Goal: Information Seeking & Learning: Check status

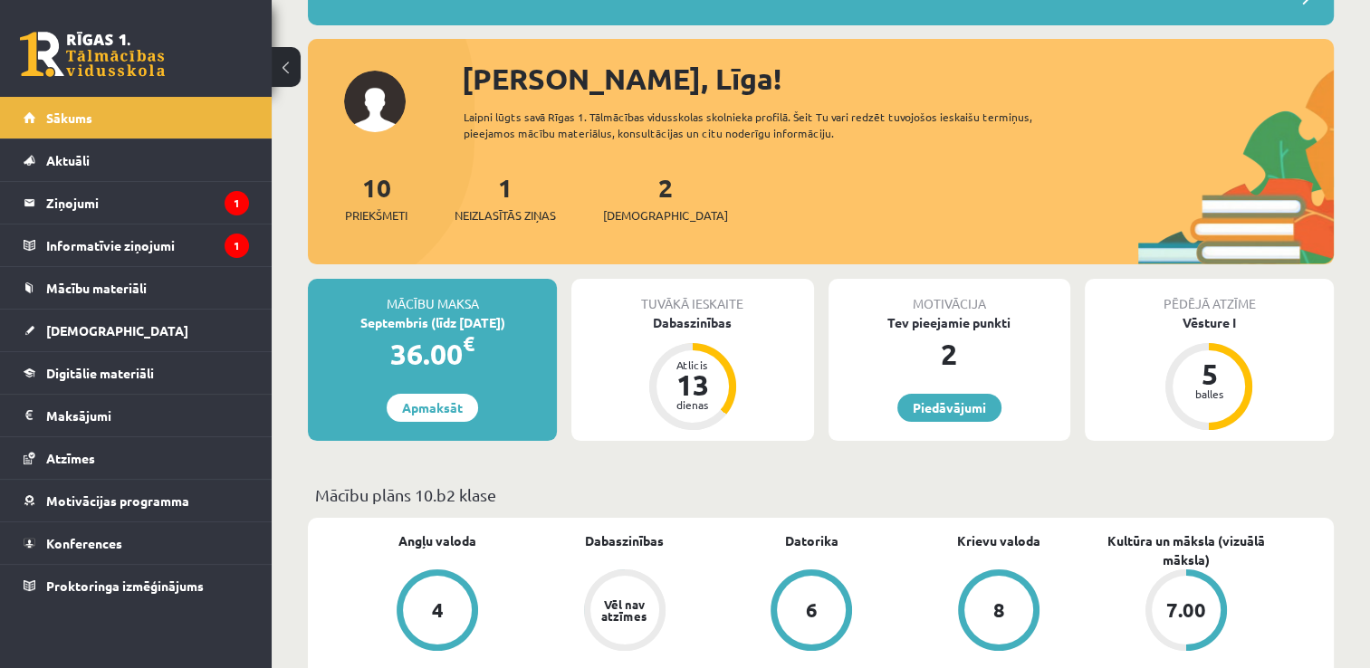
scroll to position [173, 0]
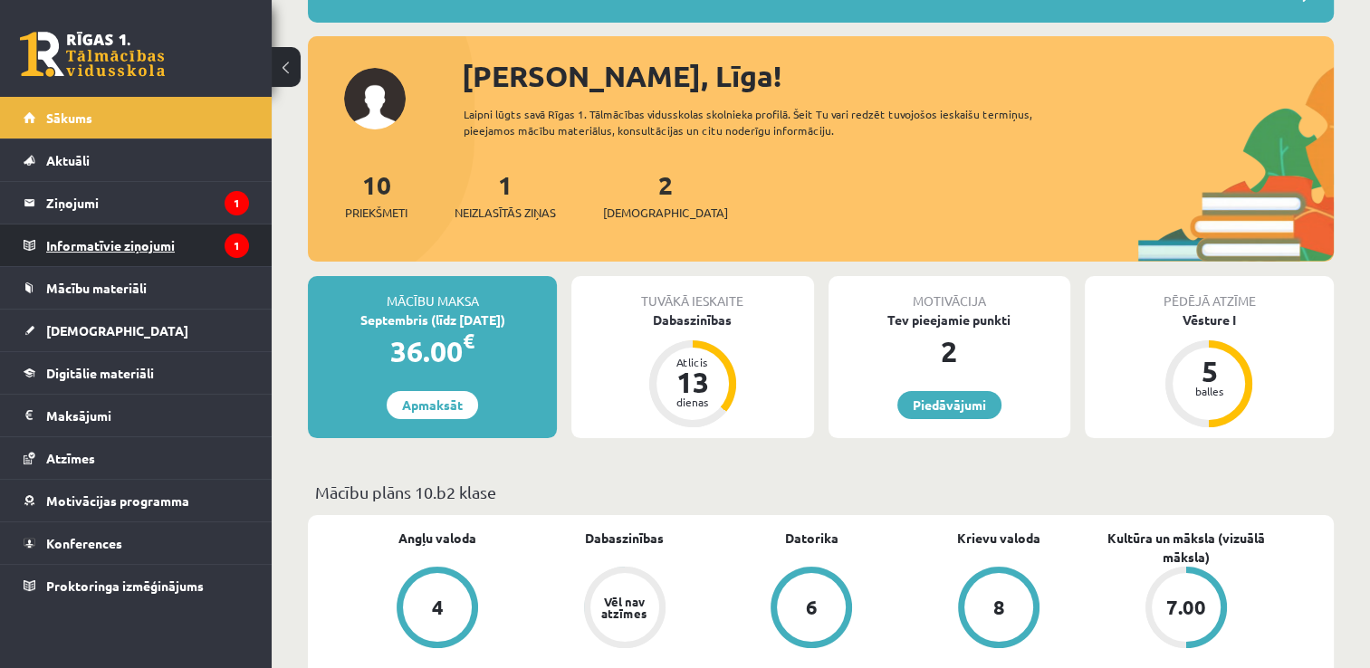
click at [192, 244] on legend "Informatīvie ziņojumi 1" at bounding box center [147, 246] width 203 height 42
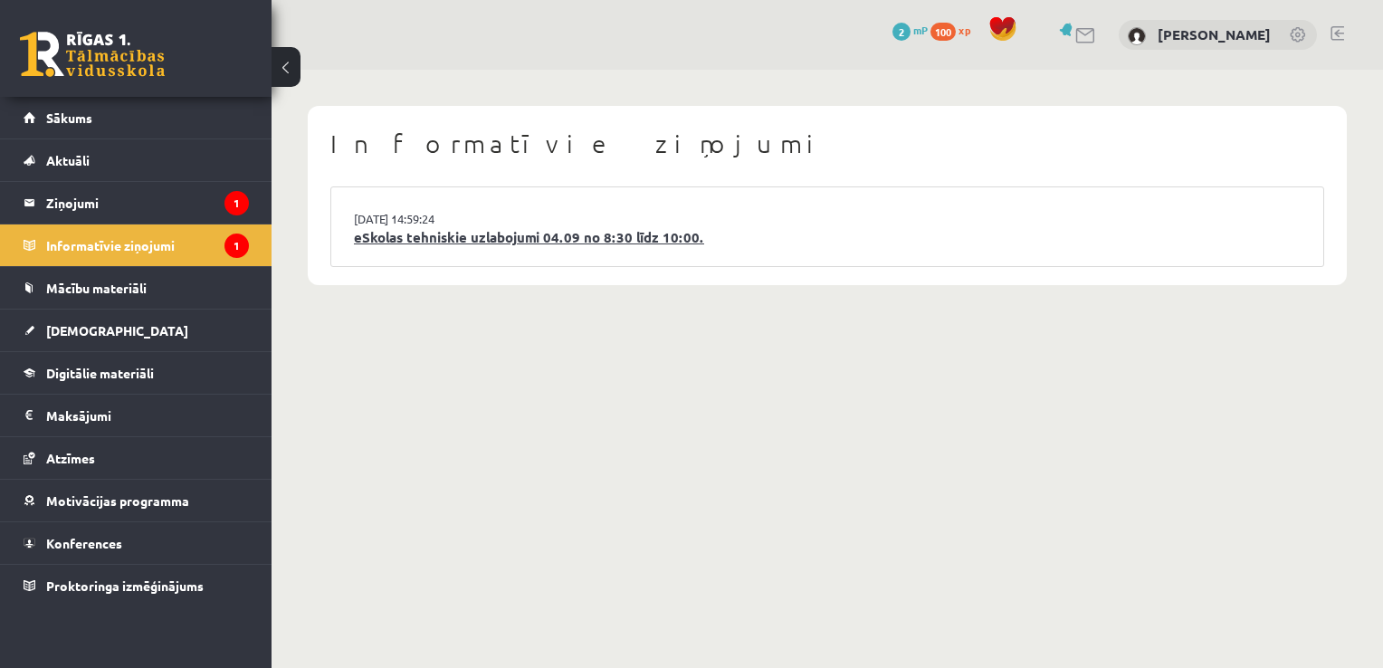
click at [408, 244] on link "eSkolas tehniskie uzlabojumi 04.09 no 8:30 līdz 10:00." at bounding box center [827, 237] width 947 height 21
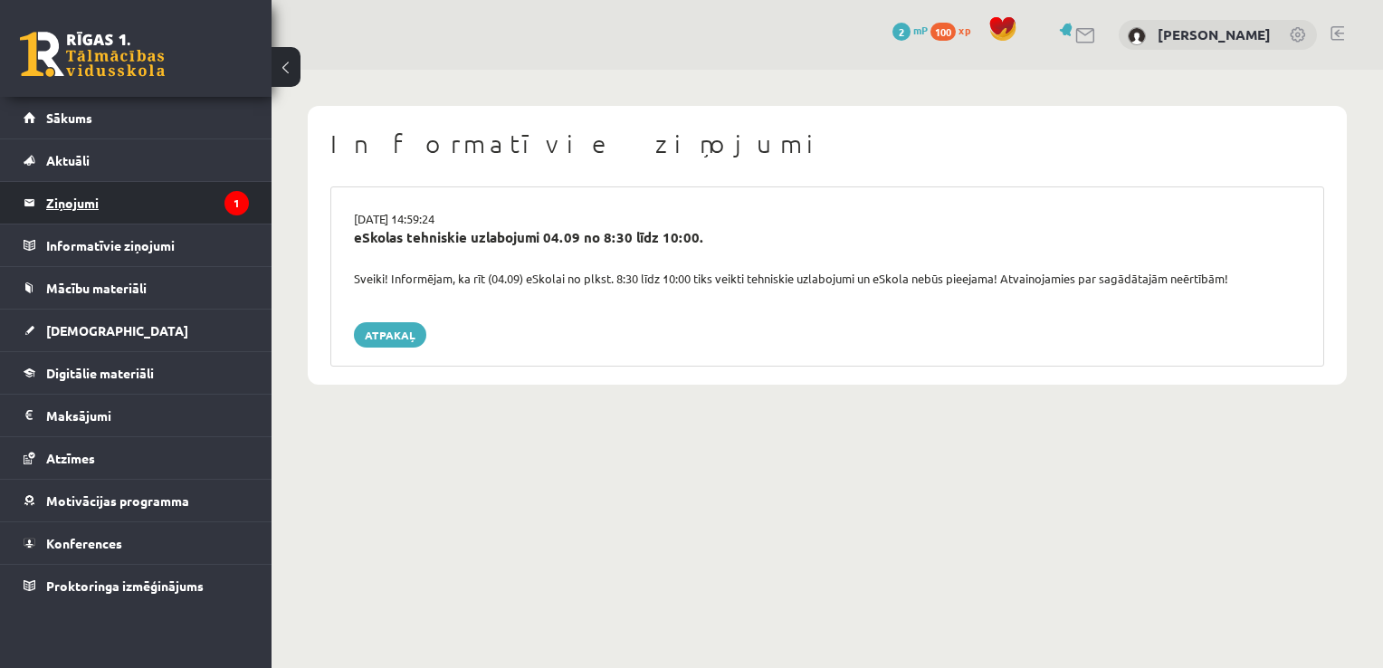
click at [200, 203] on legend "Ziņojumi 1" at bounding box center [147, 203] width 203 height 42
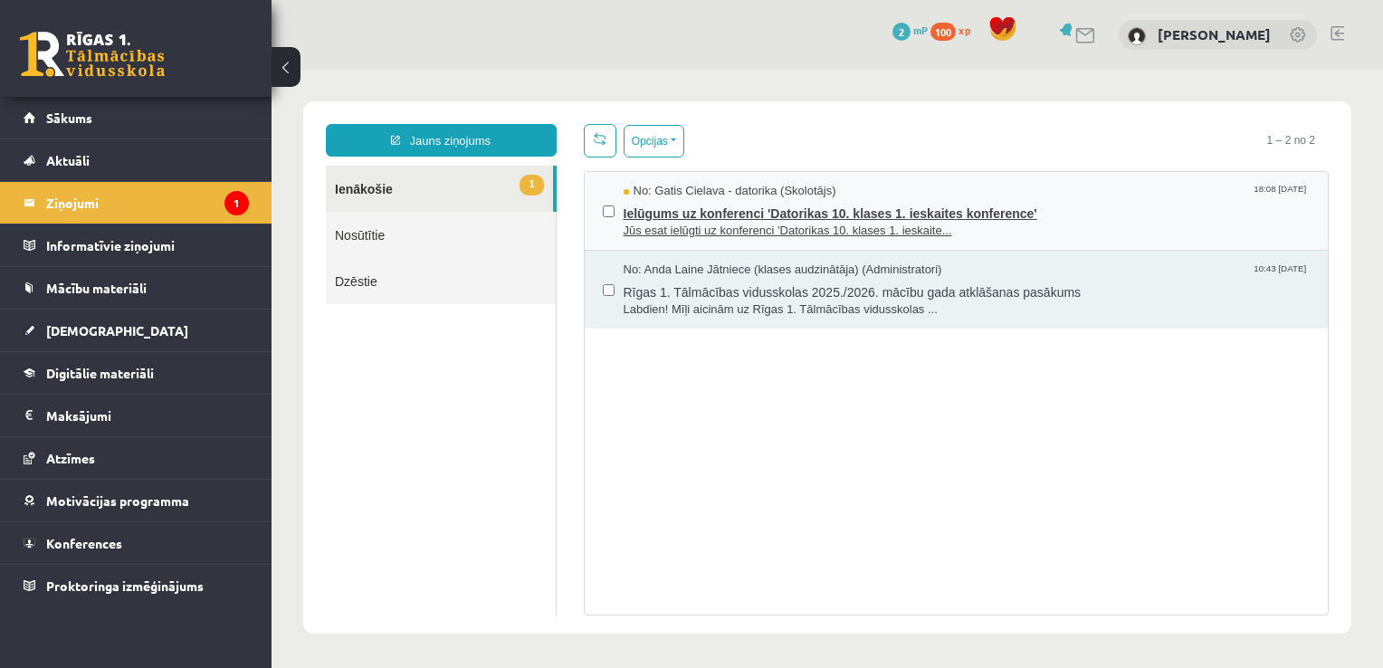
click at [785, 183] on span "No: Gatis Cielava - datorika (Skolotājs)" at bounding box center [730, 191] width 213 height 17
click at [796, 212] on span "Ielūgums uz konferenci 'Datorikas 10. klases 1. ieskaites konference'" at bounding box center [967, 211] width 687 height 23
click at [803, 223] on span "Jūs esat ielūgti uz konferenci 'Datorikas 10. klases 1. ieskaite..." at bounding box center [967, 231] width 687 height 17
click at [803, 207] on span "Ielūgums uz konferenci 'Datorikas 10. klases 1. ieskaites konference'" at bounding box center [967, 211] width 687 height 23
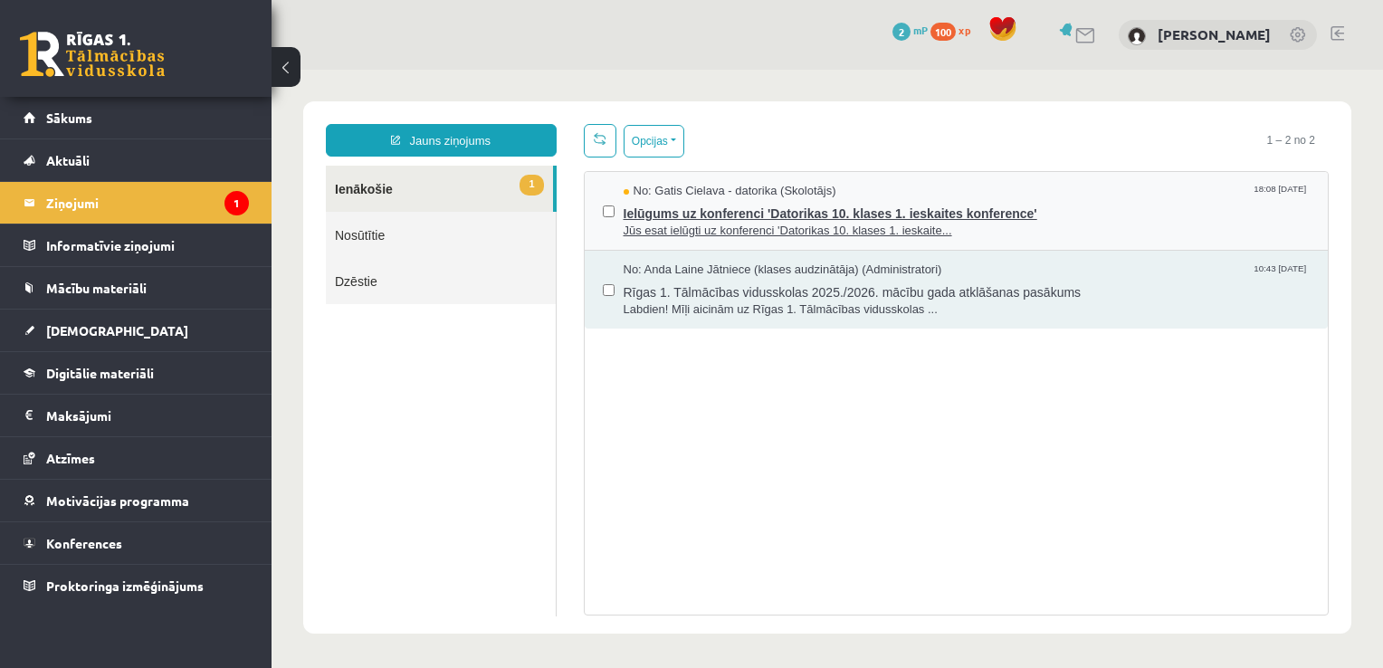
click at [697, 204] on span "Ielūgums uz konferenci 'Datorikas 10. klases 1. ieskaites konference'" at bounding box center [967, 211] width 687 height 23
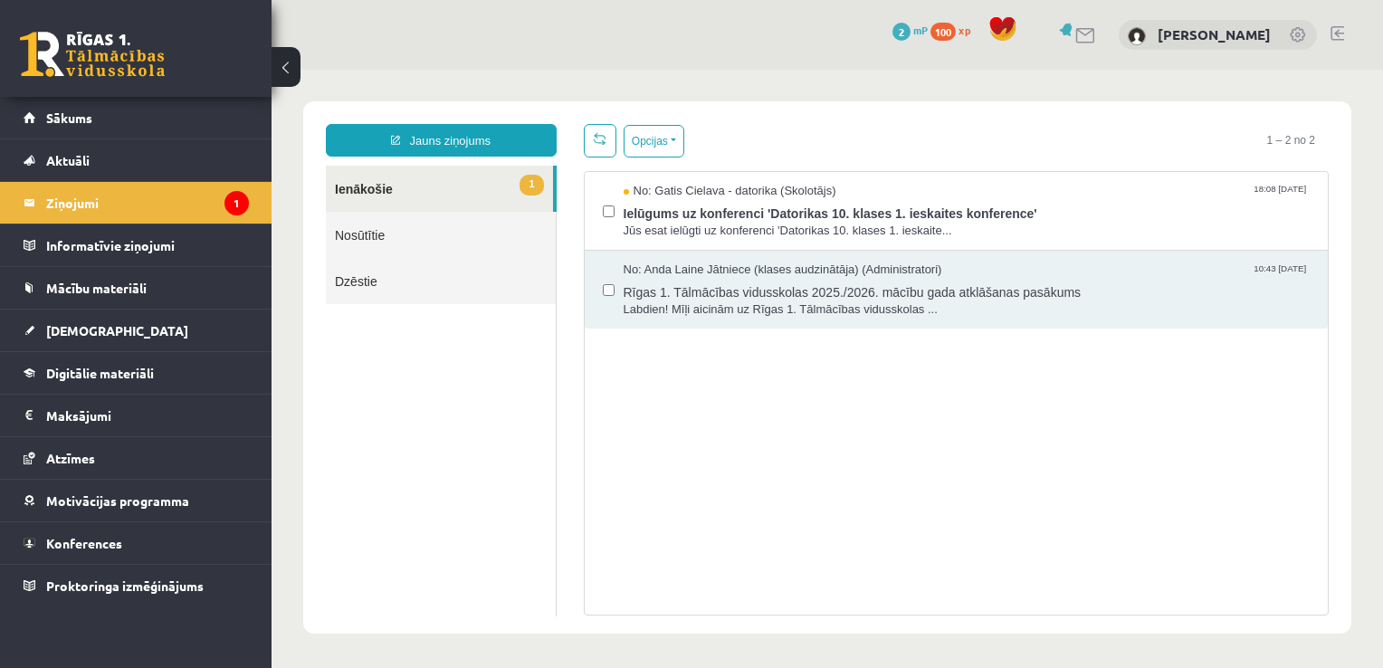
click at [895, 251] on div "No: [PERSON_NAME] Jātniece (klases audzinātāja) (Administratori) 10:43 [DATE] R…" at bounding box center [957, 290] width 744 height 78
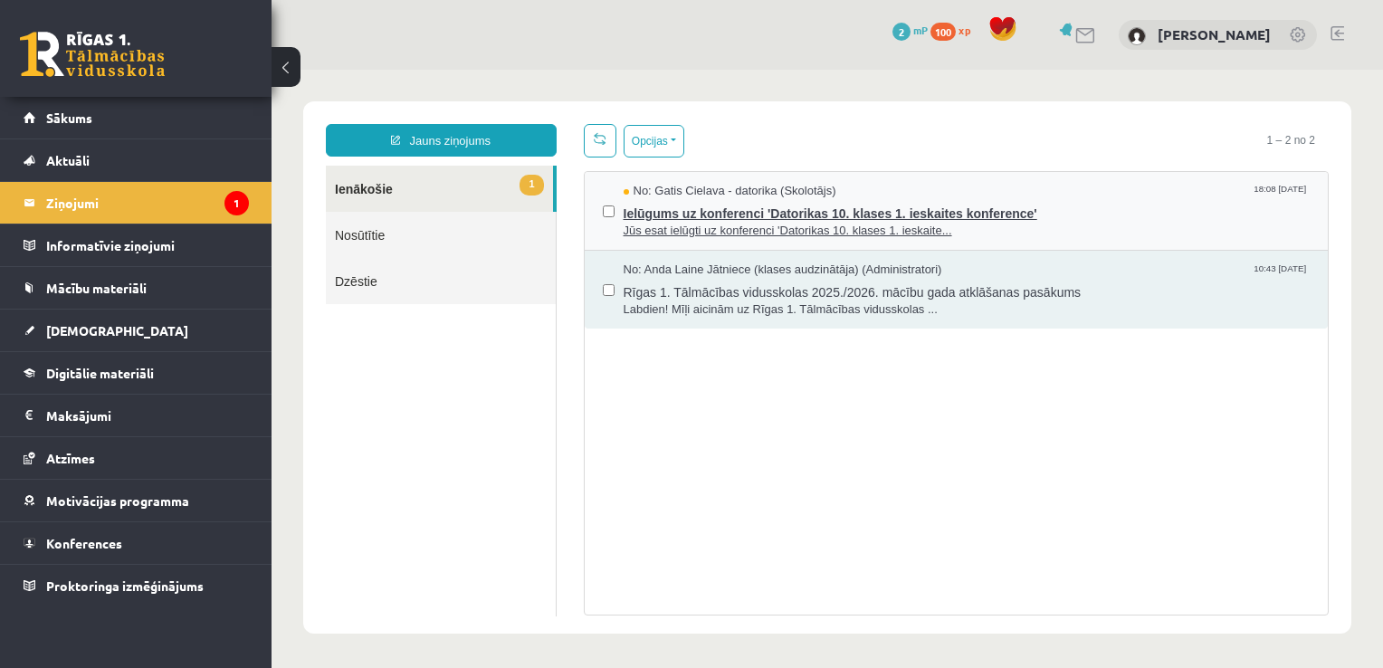
click at [897, 214] on span "Ielūgums uz konferenci 'Datorikas 10. klases 1. ieskaites konference'" at bounding box center [967, 211] width 687 height 23
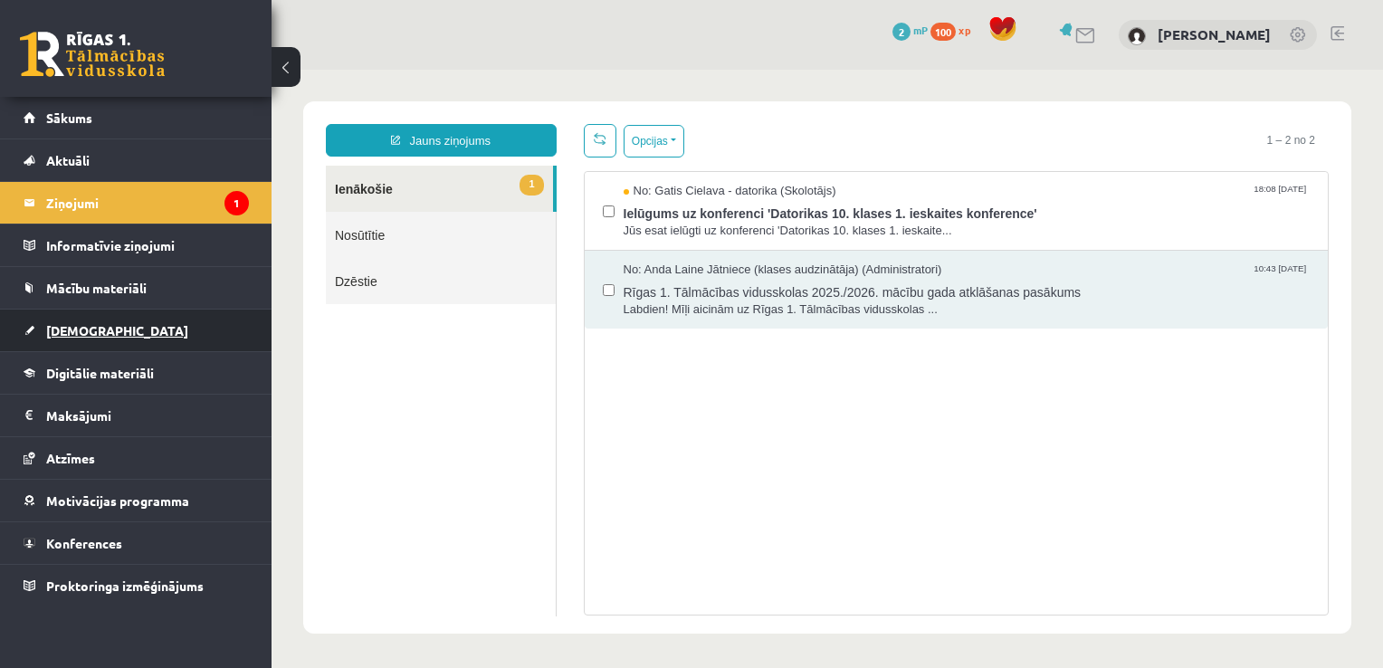
click at [76, 330] on span "[DEMOGRAPHIC_DATA]" at bounding box center [117, 330] width 142 height 16
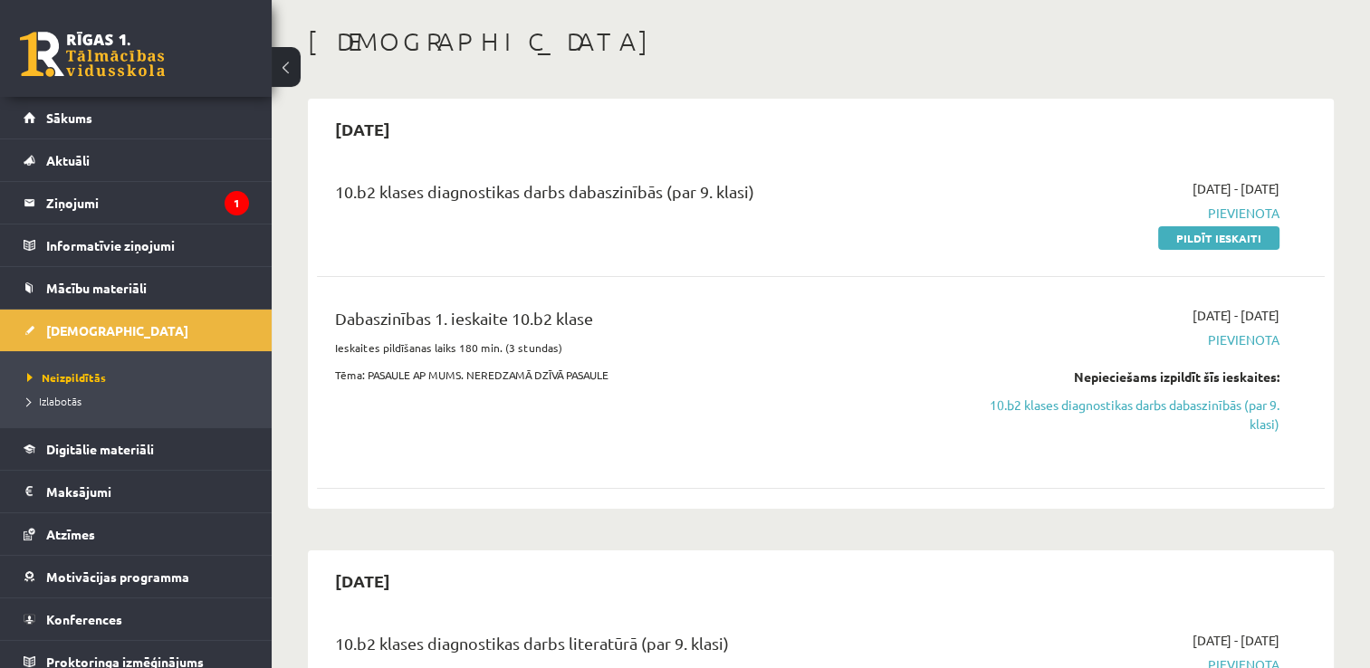
scroll to position [76, 0]
